Goal: Transaction & Acquisition: Purchase product/service

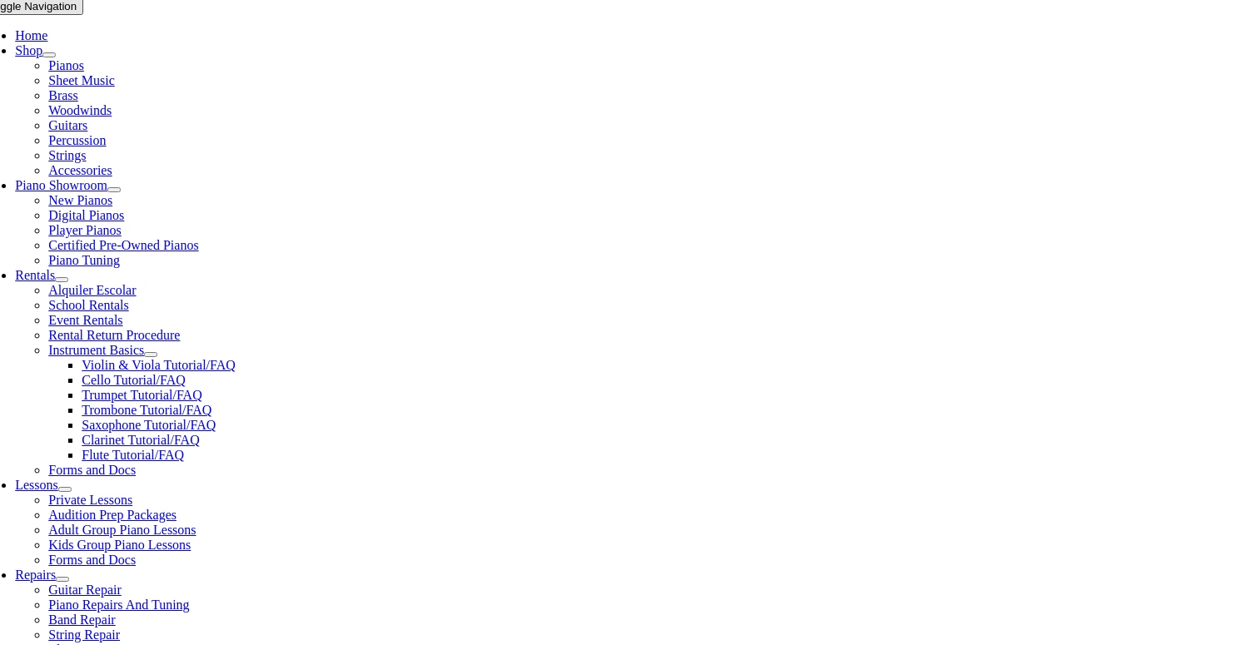
scroll to position [335, 0]
type input "glen"
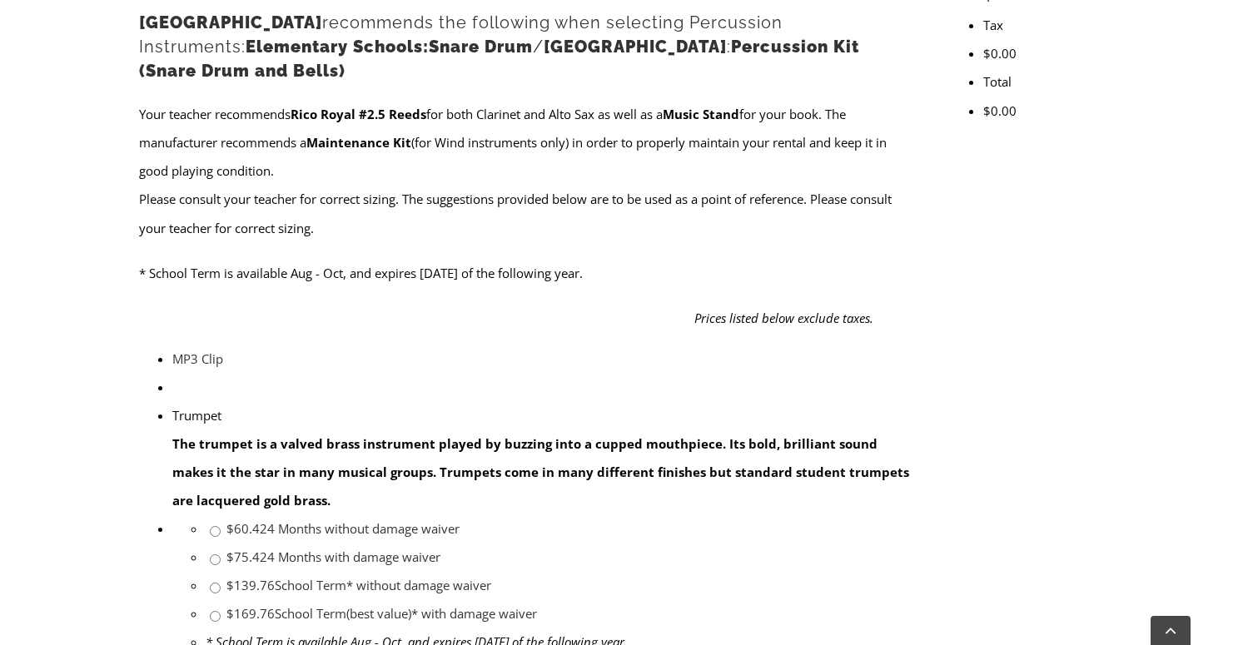
scroll to position [690, 0]
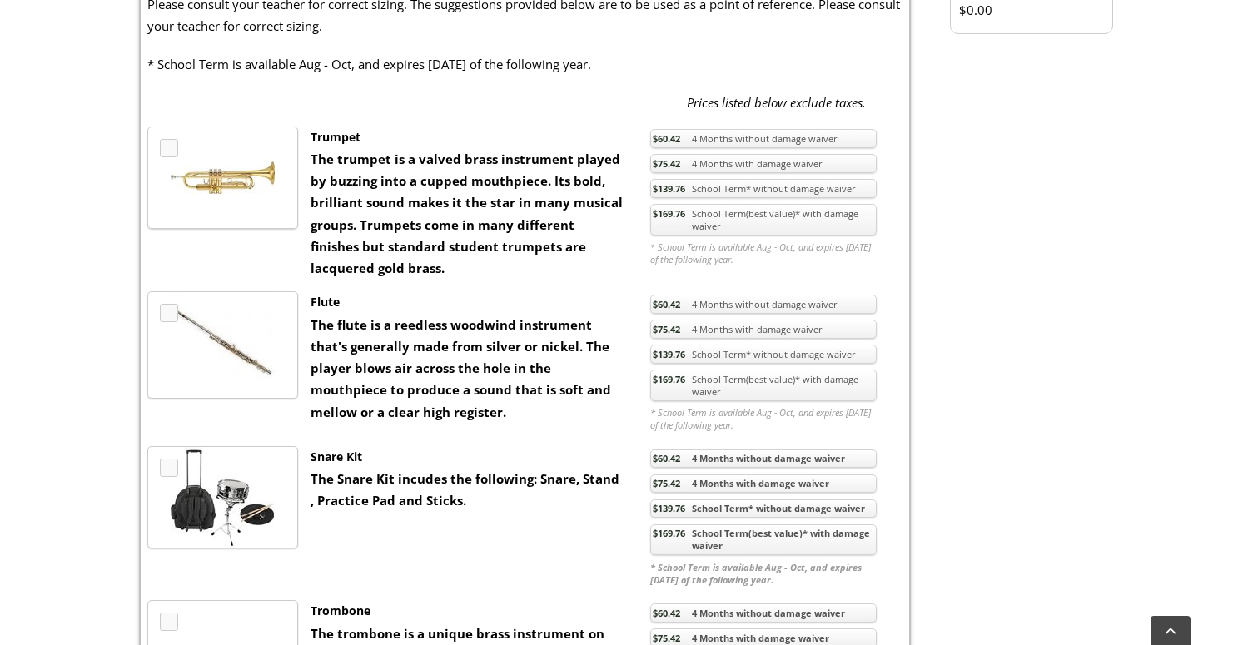
click at [744, 236] on link "$169.76 School Term(best value)* with damage waiver" at bounding box center [763, 220] width 226 height 32
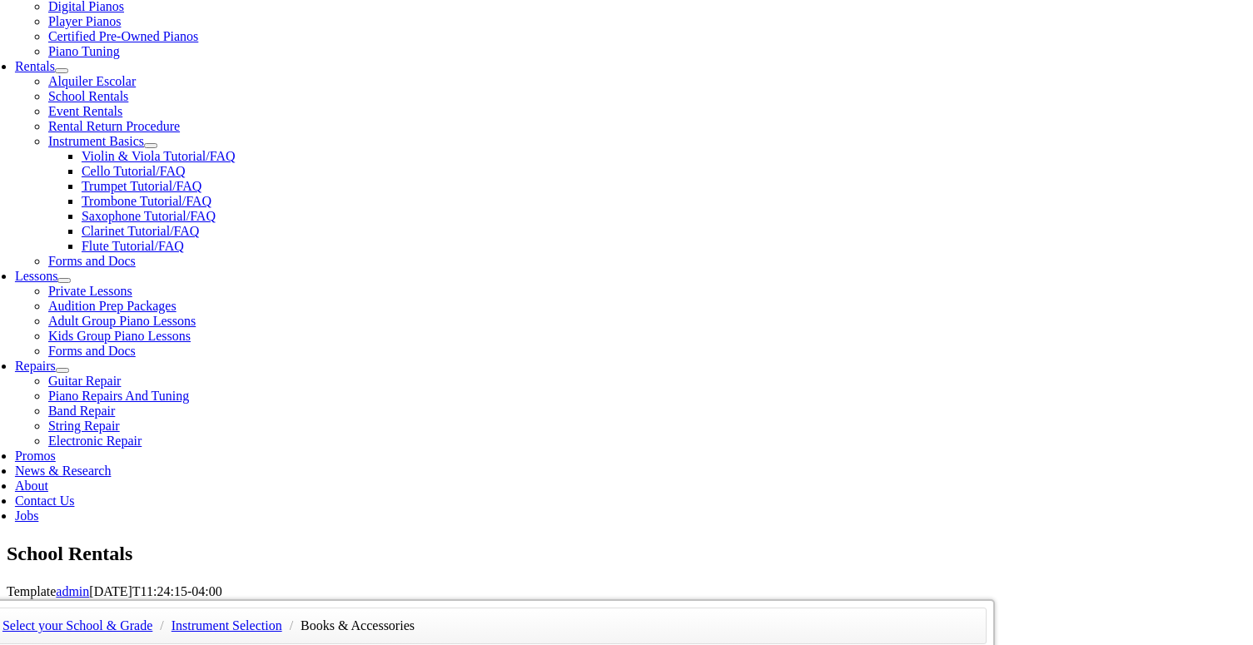
scroll to position [520, 0]
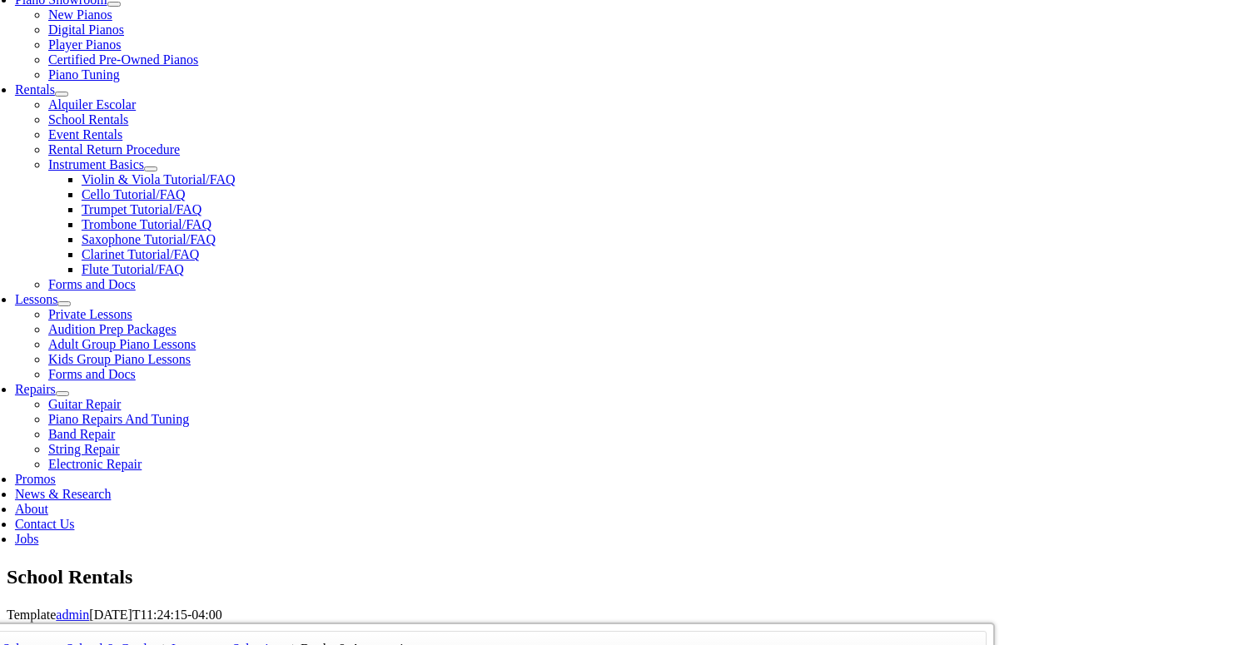
checkbox input"] "true"
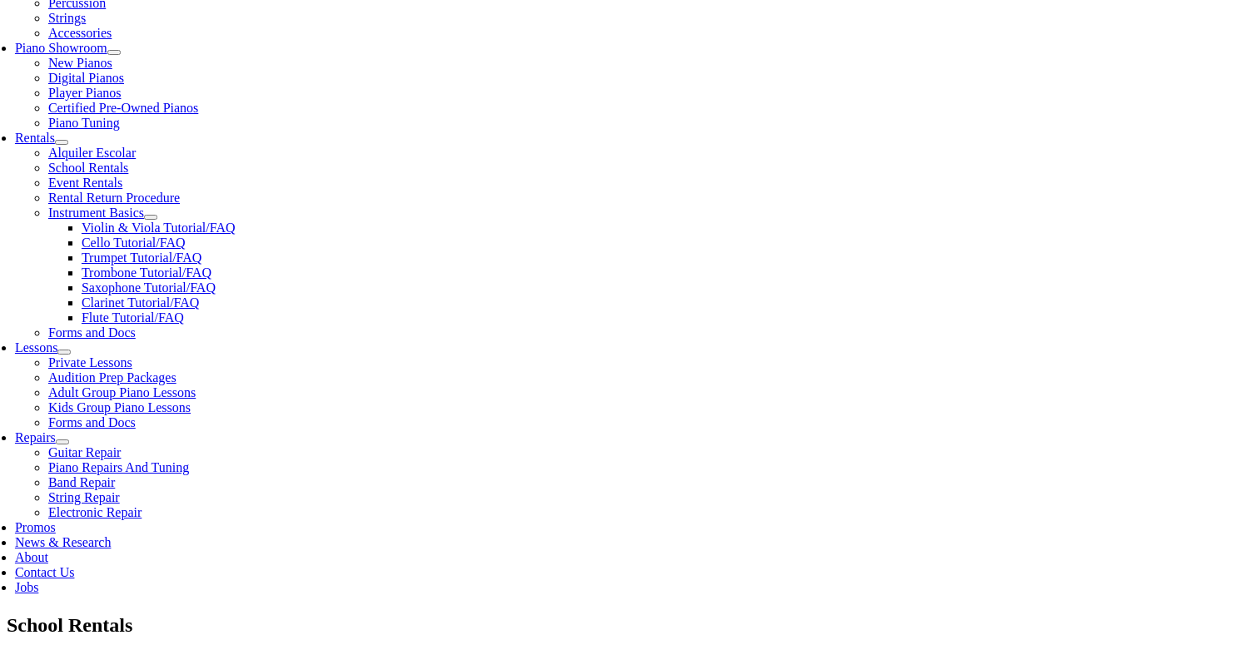
scroll to position [481, 0]
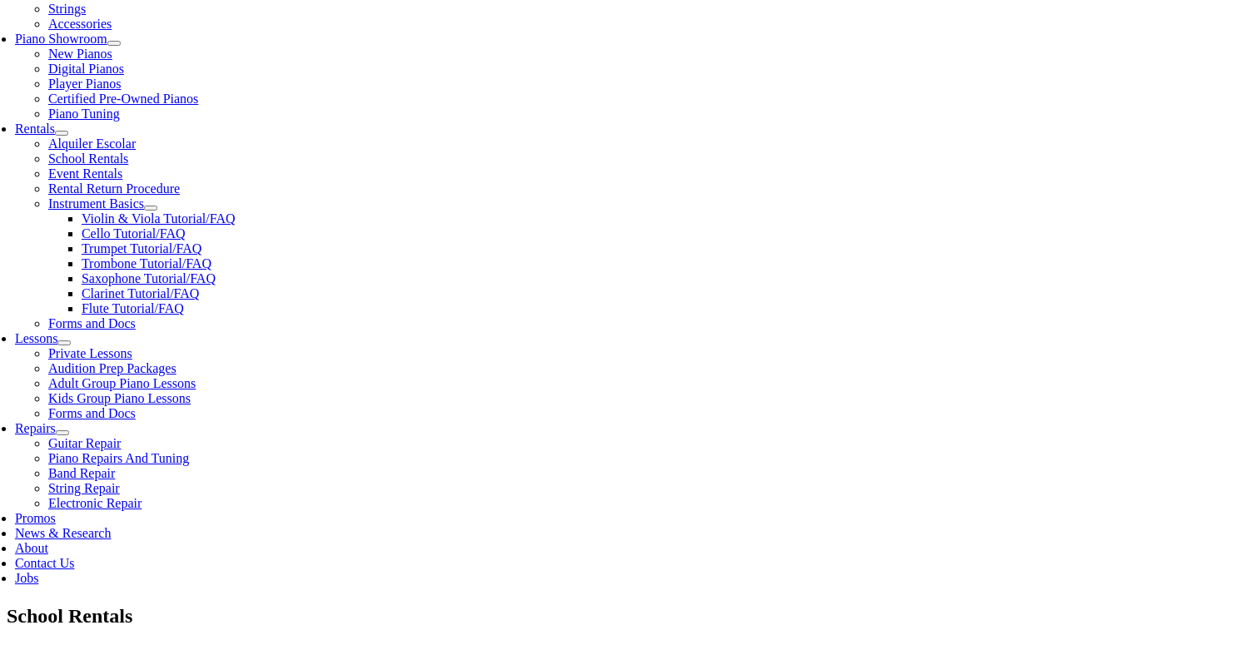
checkbox input"] "true"
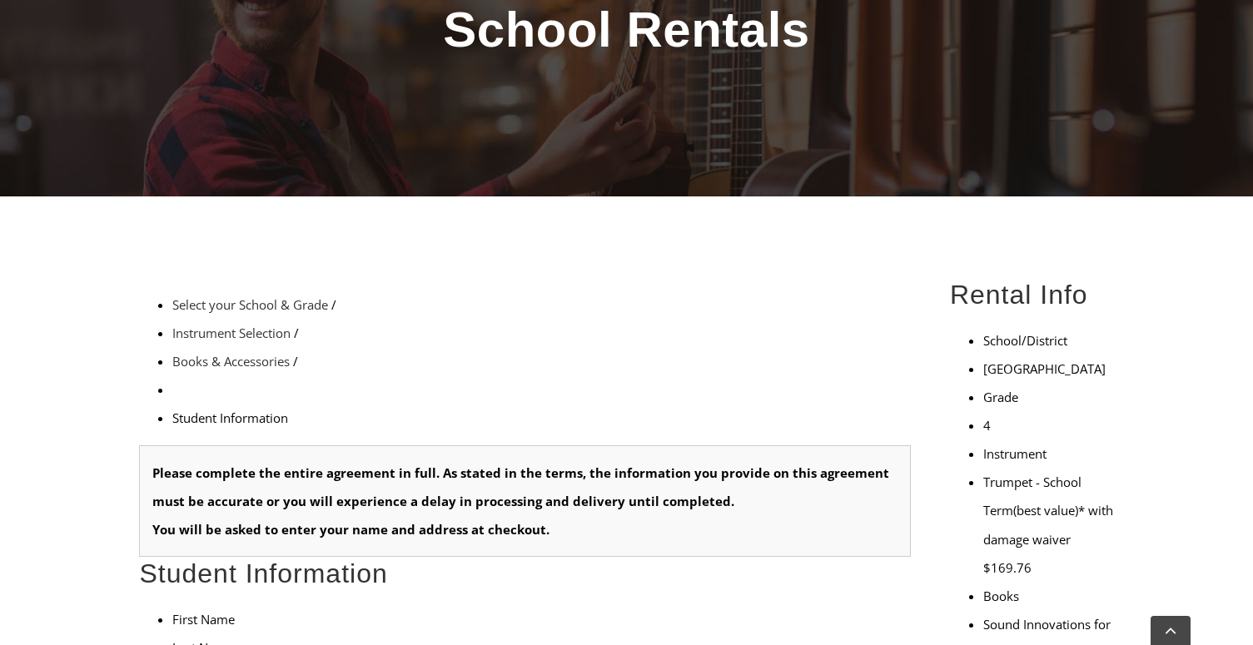
scroll to position [267, 0]
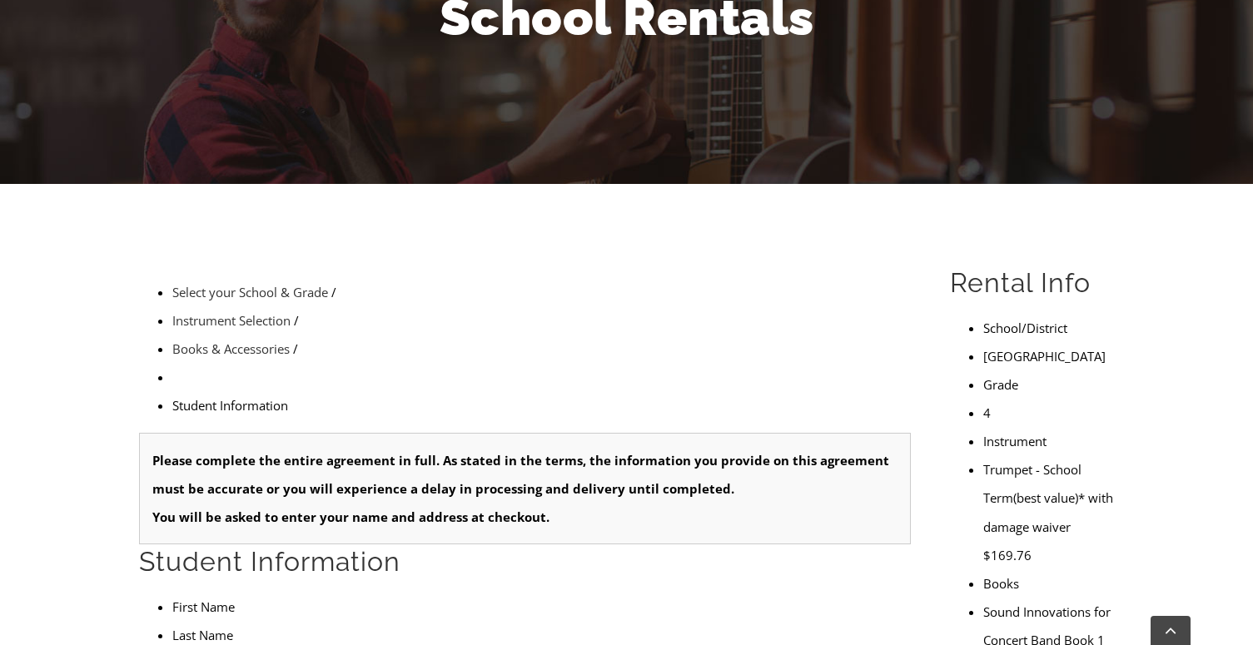
type input "1"
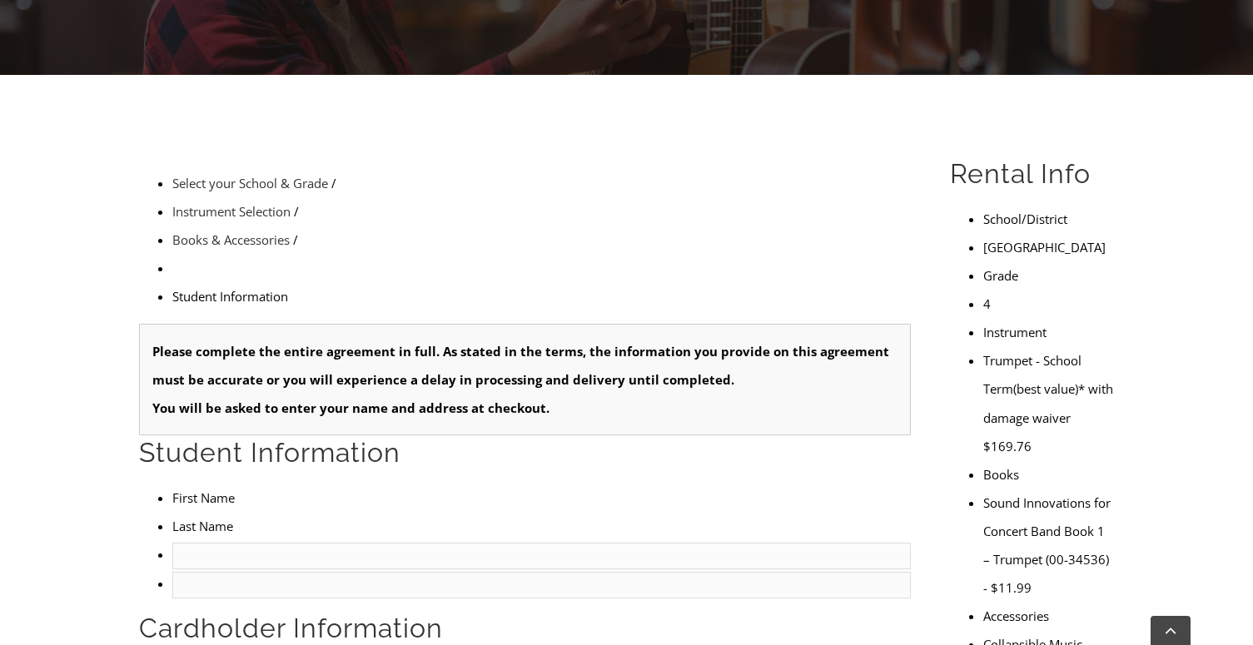
scroll to position [383, 0]
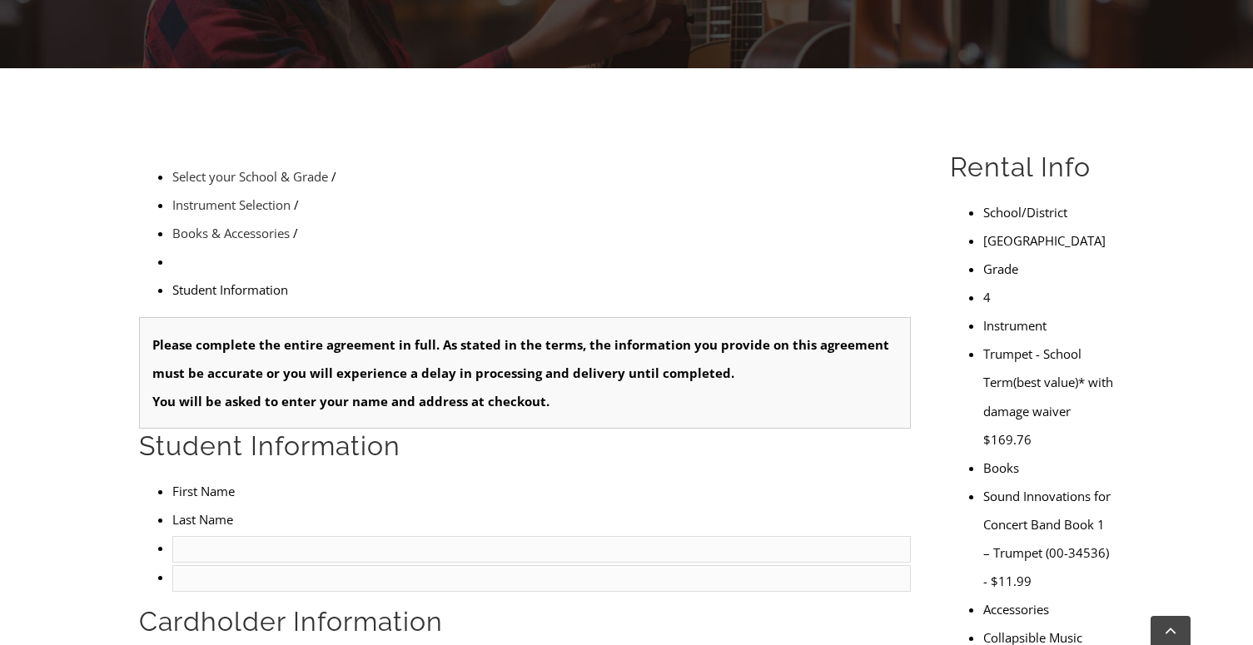
click at [242, 536] on input "text" at bounding box center [541, 549] width 738 height 27
type input "d"
type input "Kameron"
type input "Branson"
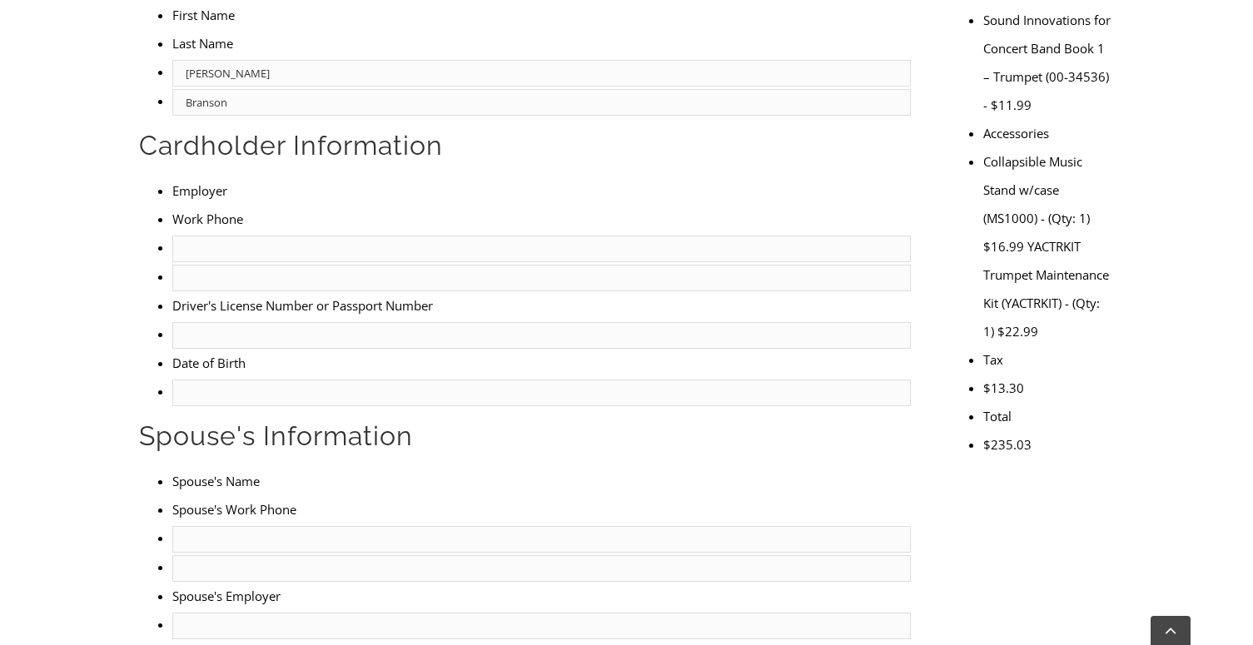
scroll to position [616, 0]
type input "2"
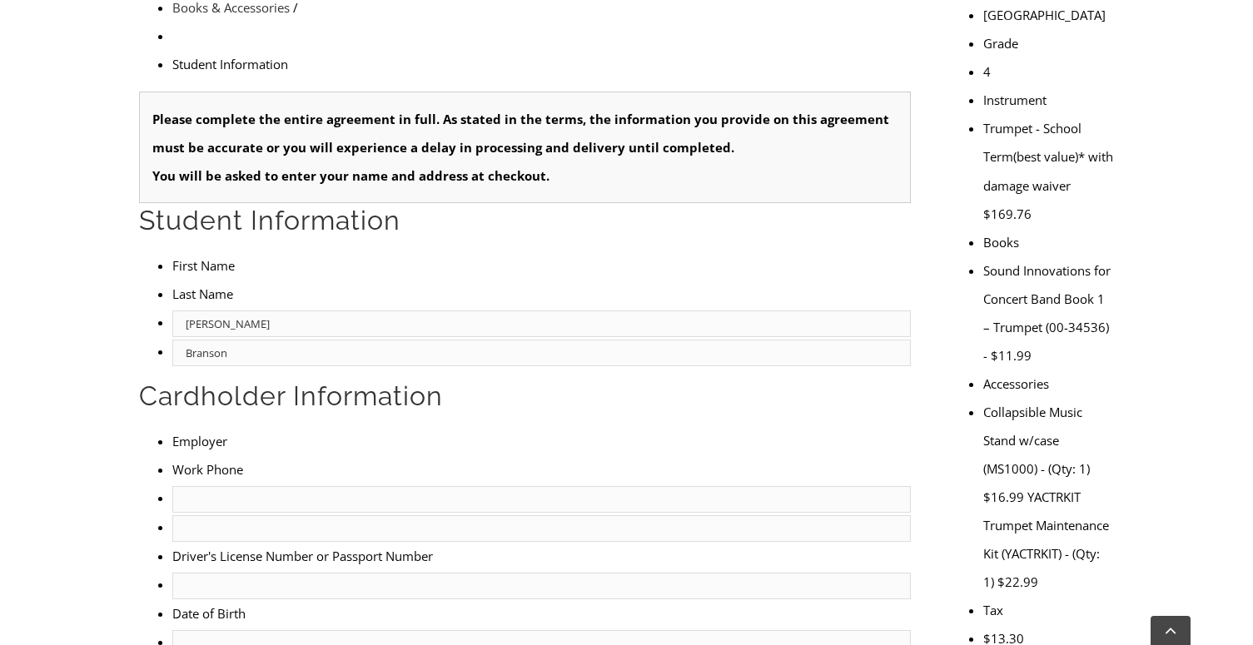
scroll to position [611, 0]
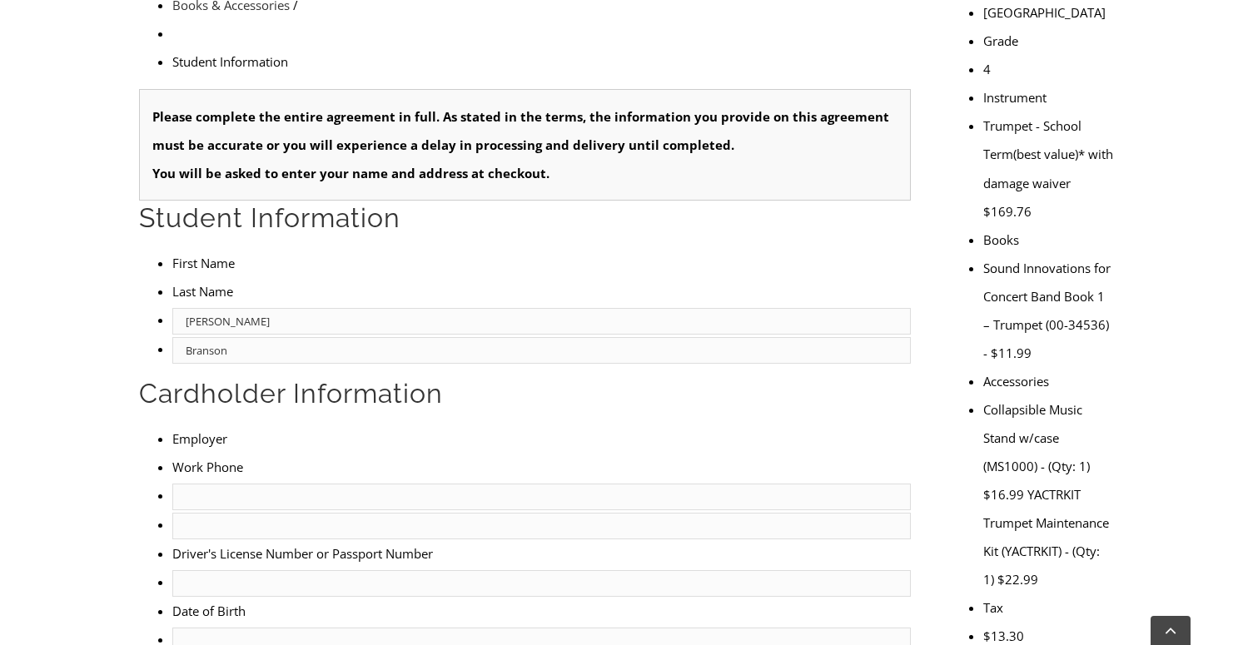
click at [181, 484] on input "text" at bounding box center [541, 497] width 738 height 27
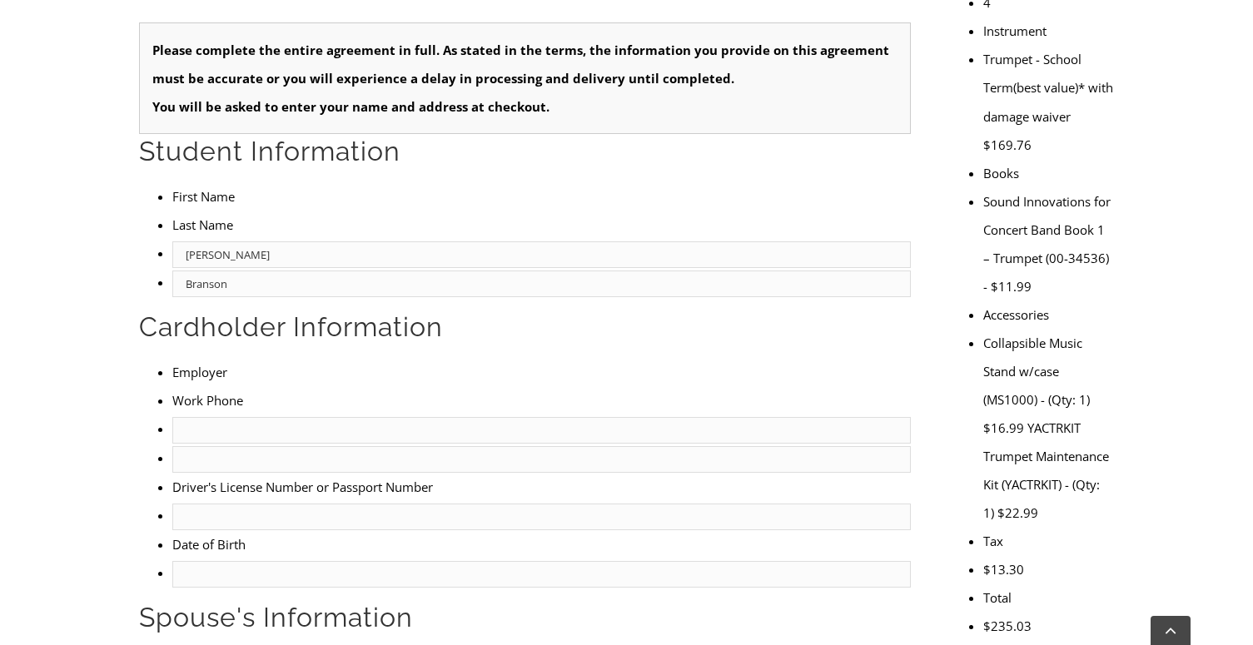
scroll to position [679, 0]
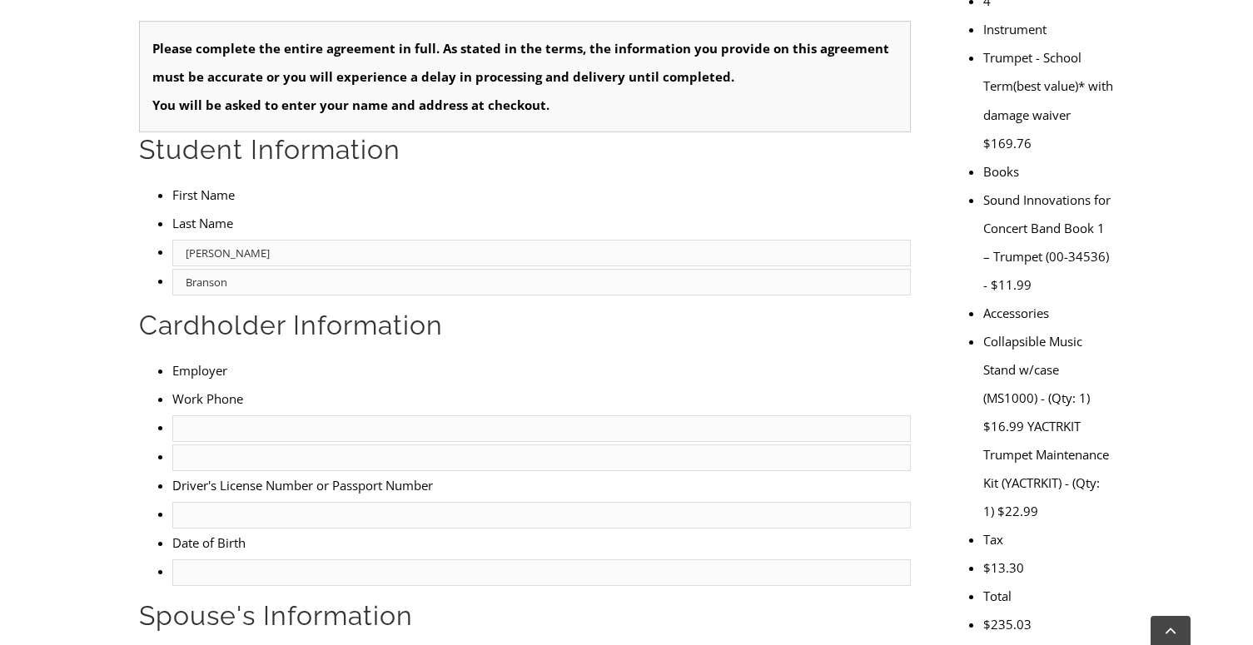
click at [188, 502] on input "text" at bounding box center [541, 515] width 738 height 27
type input "mm/dd/yyyy"
click at [186, 559] on input "mm/dd/yyyy" at bounding box center [541, 572] width 738 height 27
click at [224, 502] on input "text" at bounding box center [541, 515] width 738 height 27
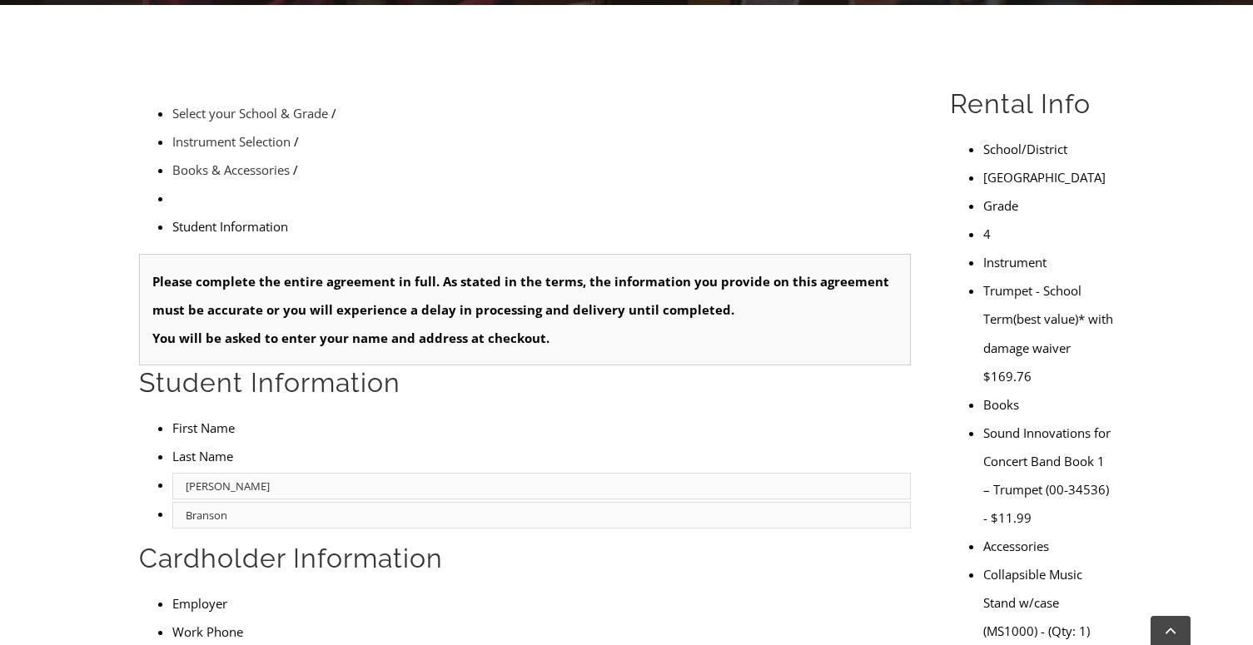
scroll to position [450, 0]
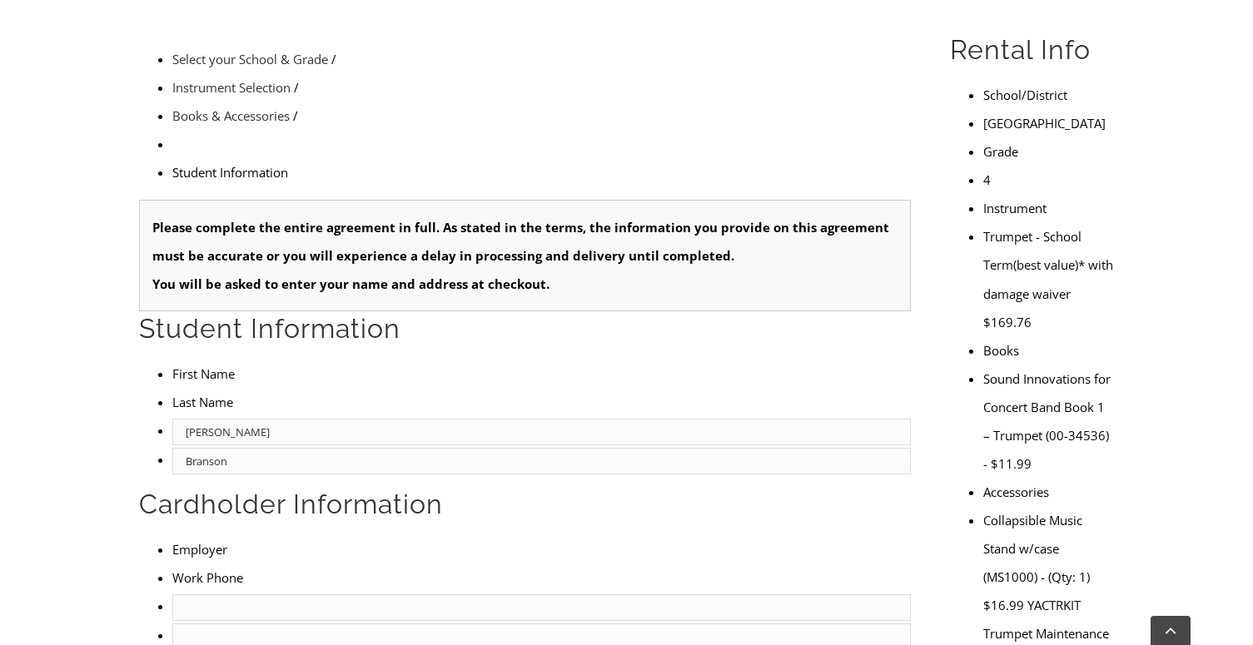
scroll to position [490, 0]
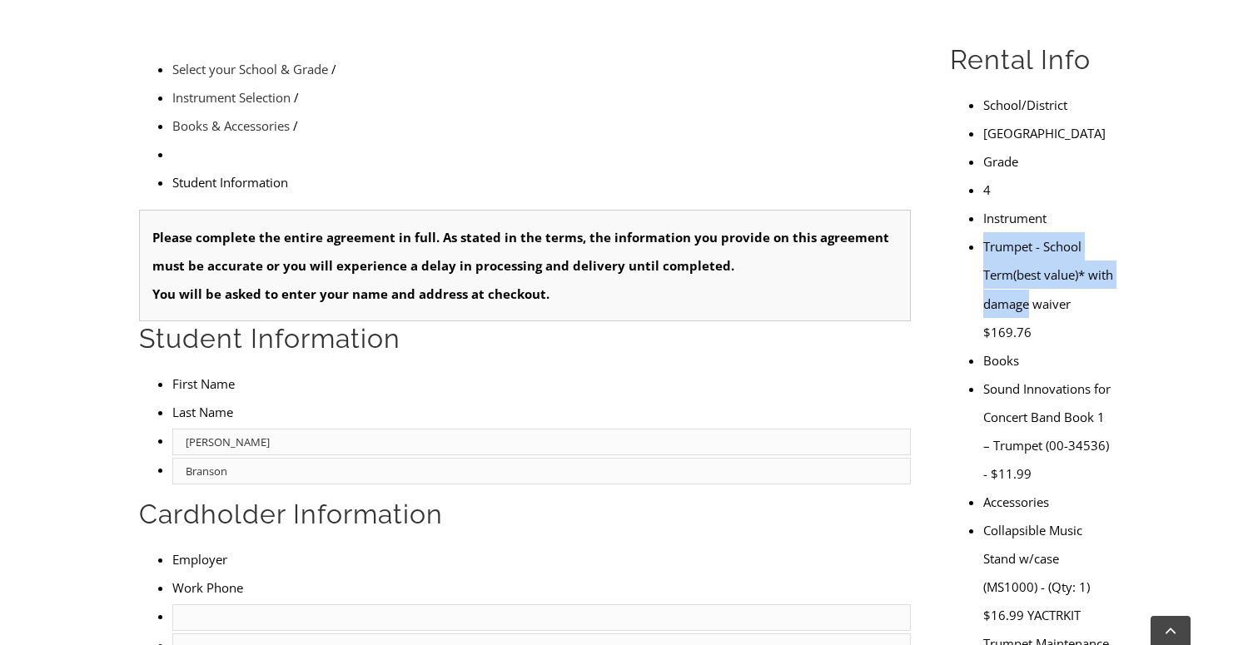
drag, startPoint x: 961, startPoint y: 158, endPoint x: 1031, endPoint y: 198, distance: 81.3
click at [1031, 232] on li "Trumpet - School Term(best value)* with damage waiver $169.76" at bounding box center [1048, 288] width 131 height 113
drag, startPoint x: 962, startPoint y: 155, endPoint x: 1011, endPoint y: 237, distance: 95.5
click at [1011, 237] on ul "School/District Glenwood Elementary Grade 4 Instrument Trumpet - School Term(be…" at bounding box center [1032, 459] width 164 height 737
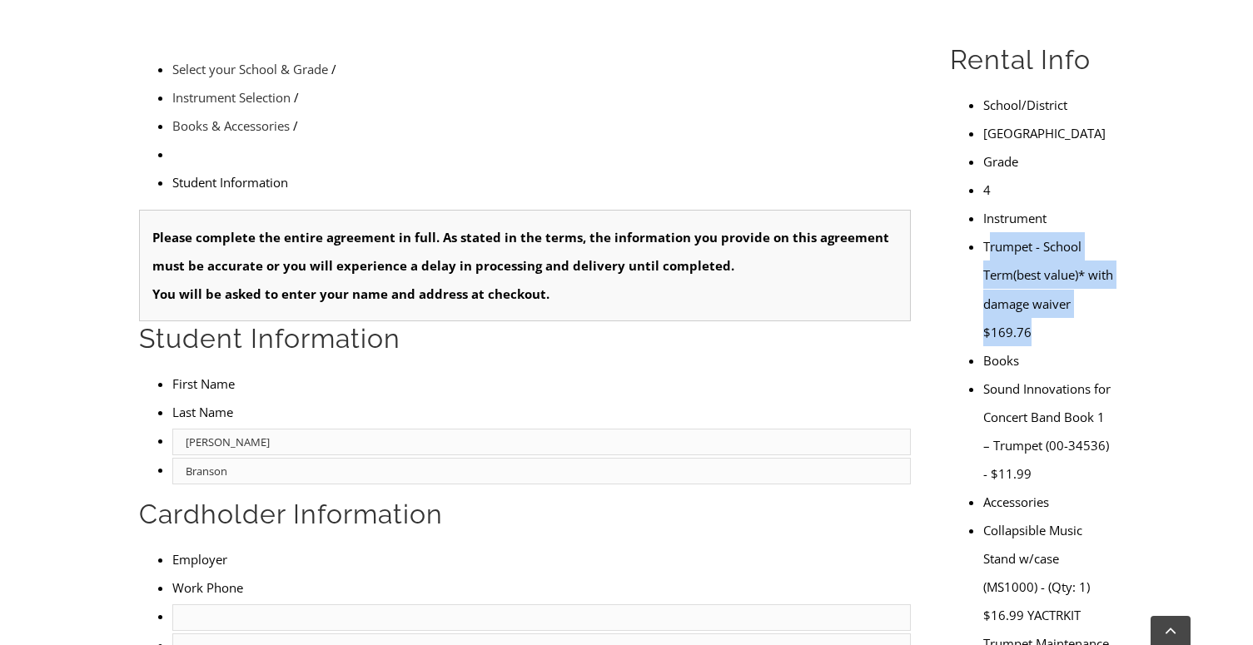
click at [1011, 237] on ul "School/District Glenwood Elementary Grade 4 Instrument Trumpet - School Term(be…" at bounding box center [1032, 459] width 164 height 737
drag, startPoint x: 961, startPoint y: 162, endPoint x: 1059, endPoint y: 223, distance: 115.5
click at [1059, 232] on li "Trumpet - School Term(best value)* with damage waiver $169.76" at bounding box center [1048, 288] width 131 height 113
drag, startPoint x: 961, startPoint y: 160, endPoint x: 1012, endPoint y: 222, distance: 81.0
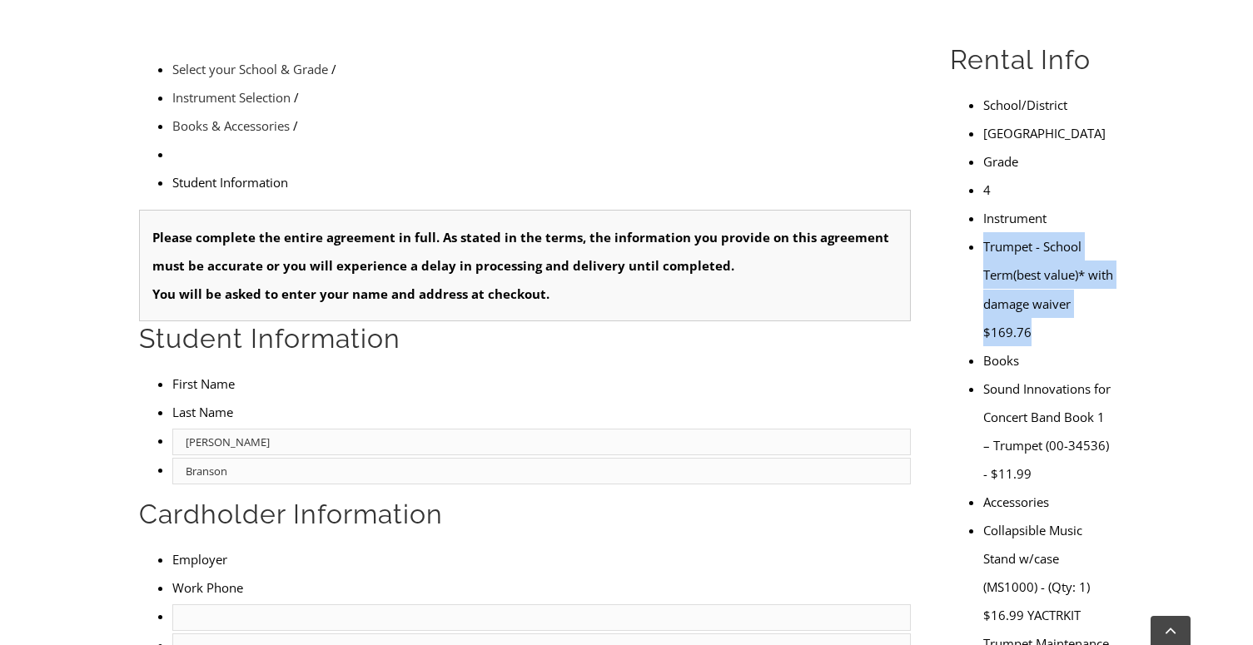
click at [1013, 232] on li "Trumpet - School Term(best value)* with damage waiver $169.76" at bounding box center [1048, 288] width 131 height 113
click at [1012, 232] on li "Trumpet - School Term(best value)* with damage waiver $169.76" at bounding box center [1048, 288] width 131 height 113
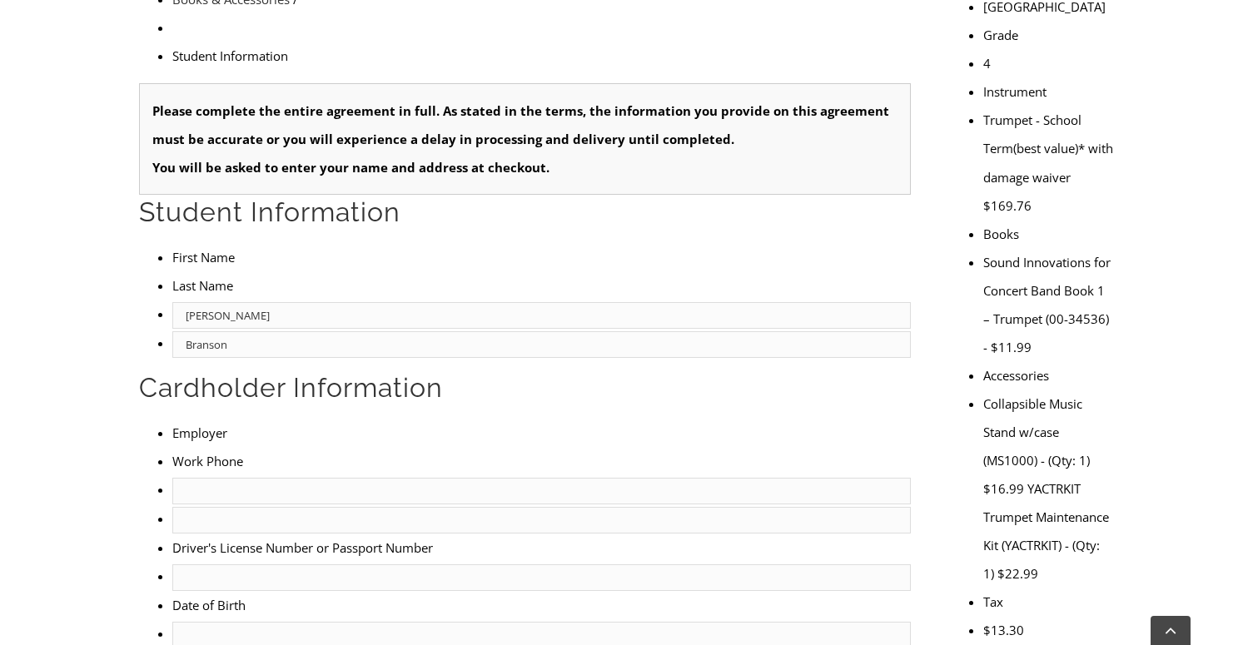
scroll to position [618, 0]
drag, startPoint x: 975, startPoint y: 267, endPoint x: 1043, endPoint y: 281, distance: 69.5
click at [1043, 389] on li "Collapsible Music Stand w/case (MS1000) - (Qty: 1) $16.99 YACTRKIT Trumpet Main…" at bounding box center [1048, 488] width 131 height 198
copy li "Collapsible Music Stand w/case"
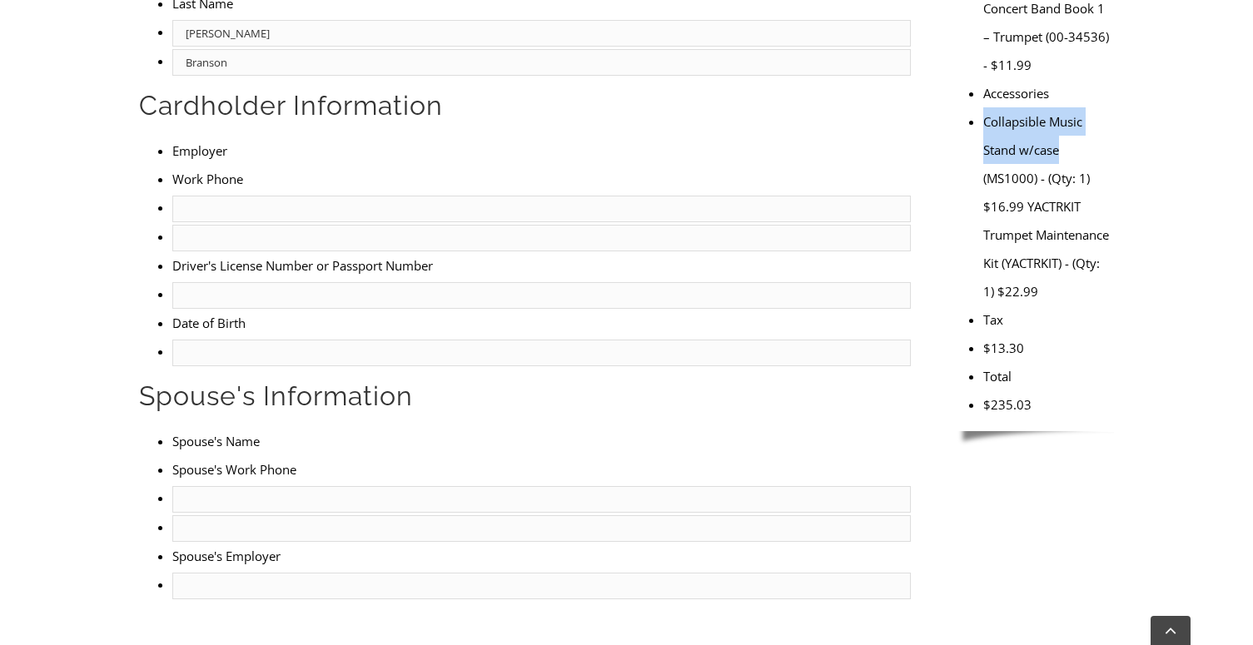
scroll to position [874, 0]
type input "2"
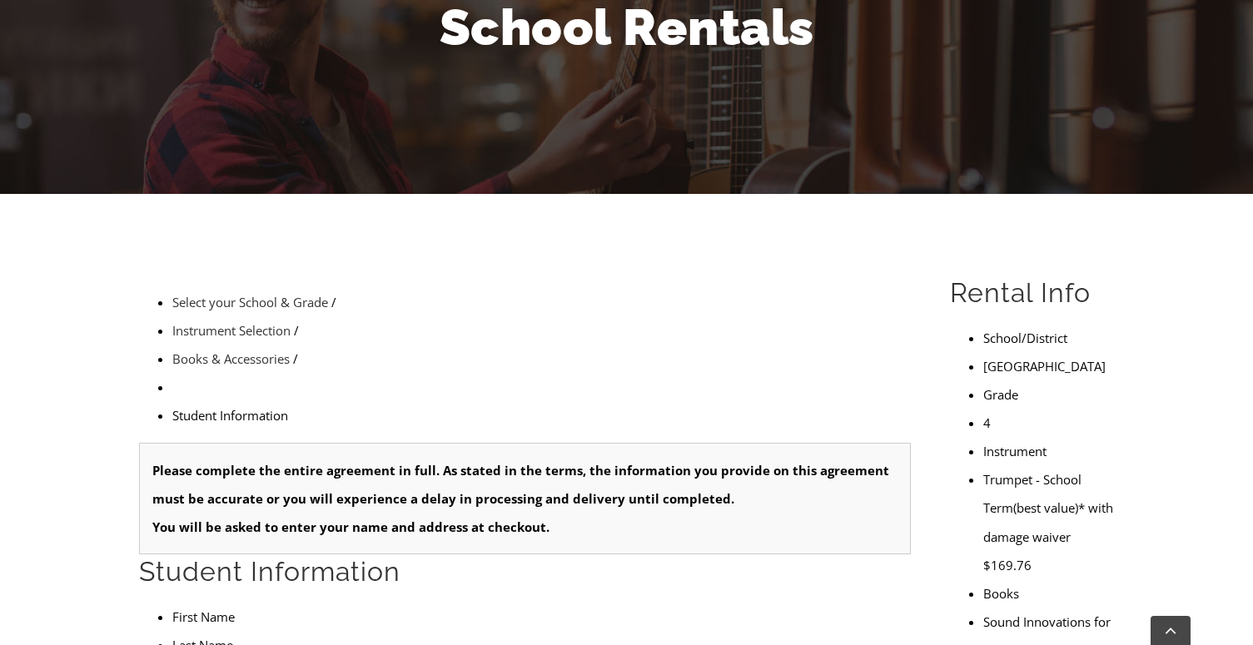
scroll to position [250, 0]
